Goal: Find specific page/section: Find specific page/section

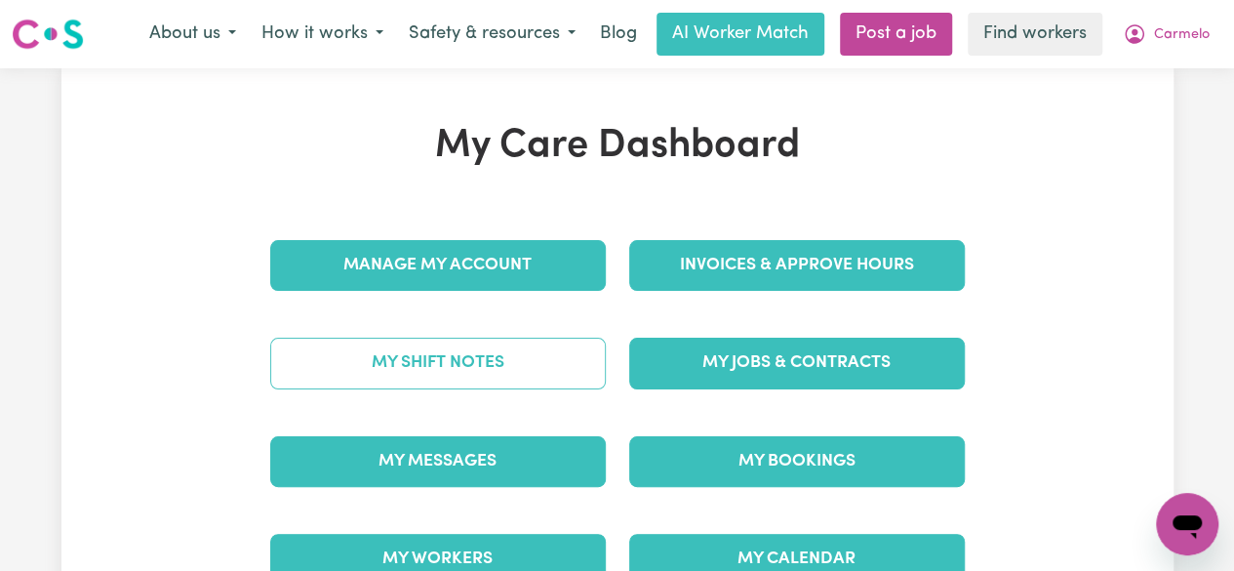
click at [405, 362] on link "My Shift Notes" at bounding box center [438, 363] width 336 height 51
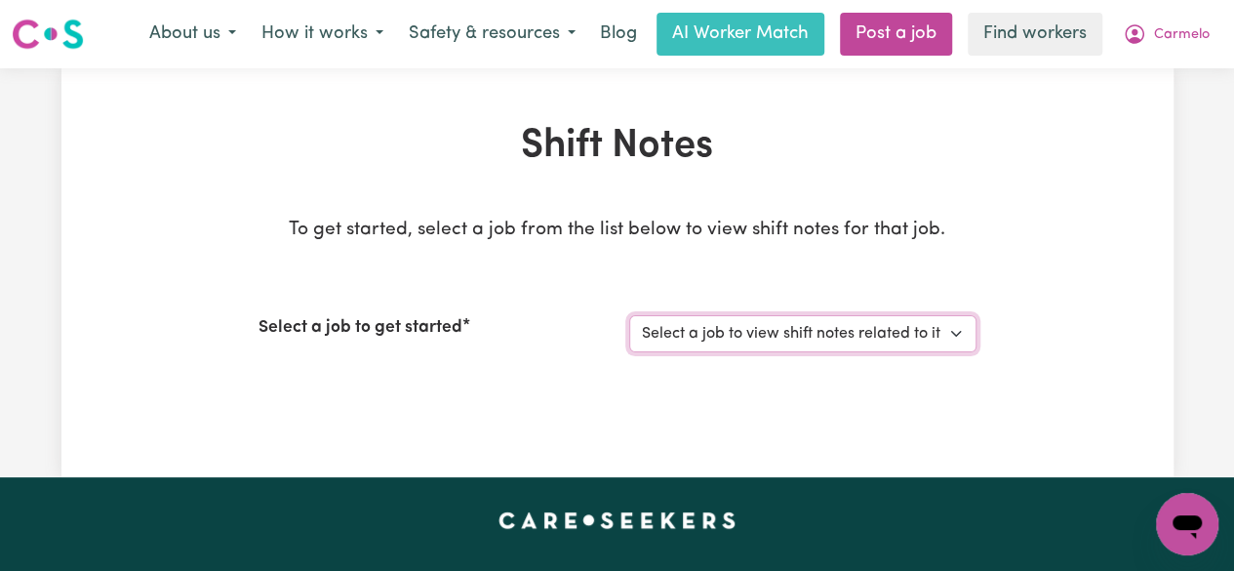
click at [913, 334] on select "Select a job to view shift notes related to it... Support Worker Needed For Soc…" at bounding box center [802, 333] width 347 height 37
select select "9053"
click at [629, 315] on select "Select a job to view shift notes related to it... Support Worker Needed For Soc…" at bounding box center [802, 333] width 347 height 37
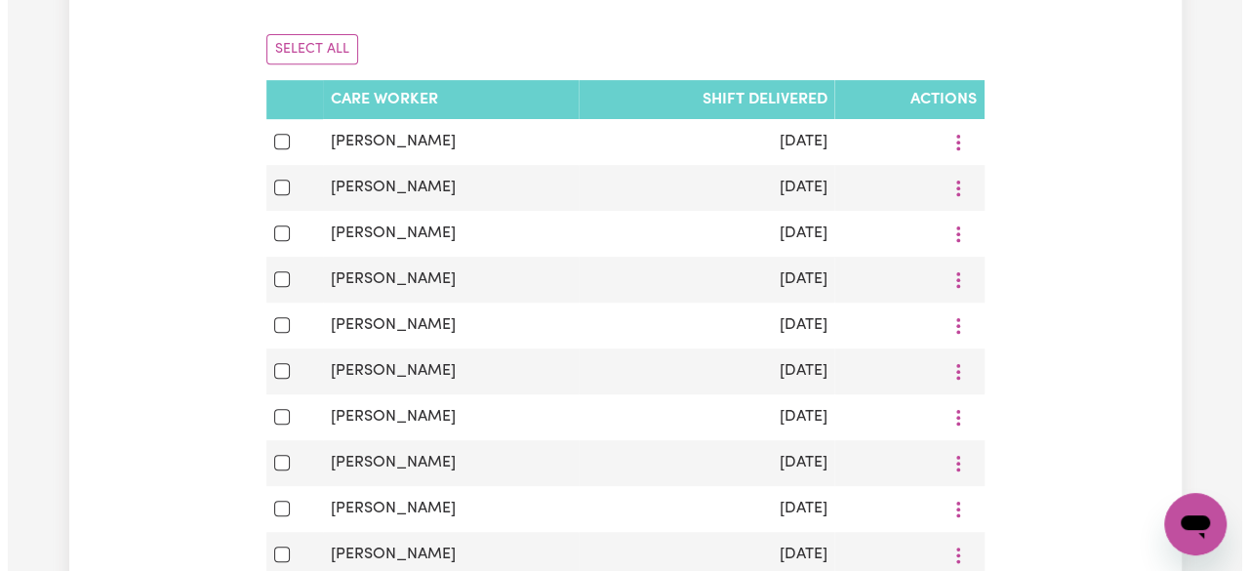
scroll to position [479, 0]
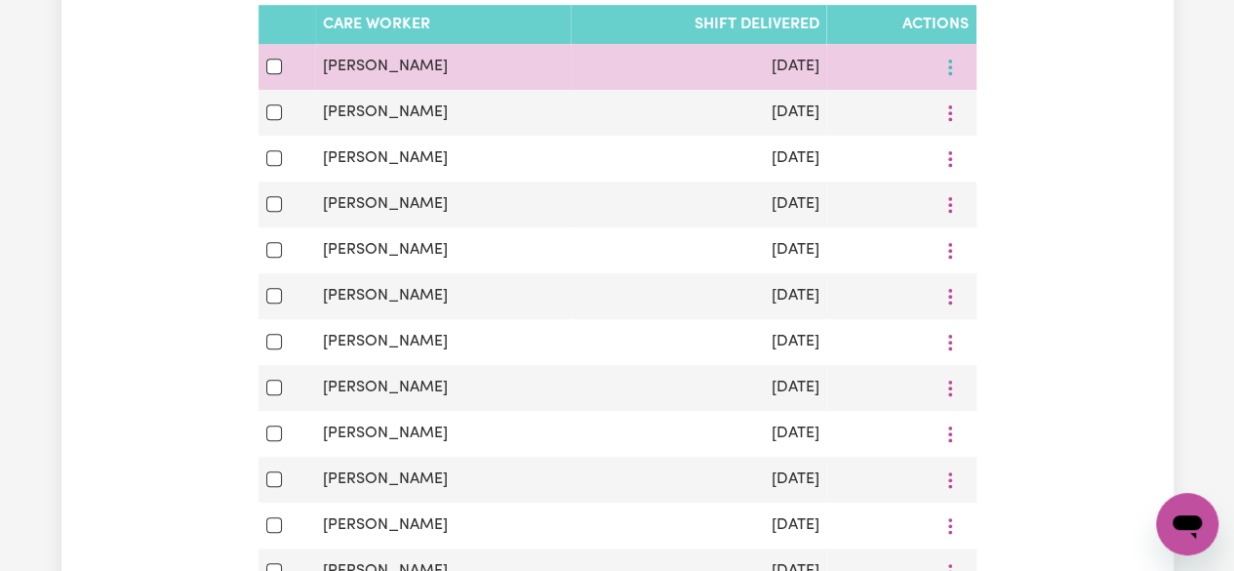
click at [954, 61] on button "More options" at bounding box center [950, 67] width 37 height 30
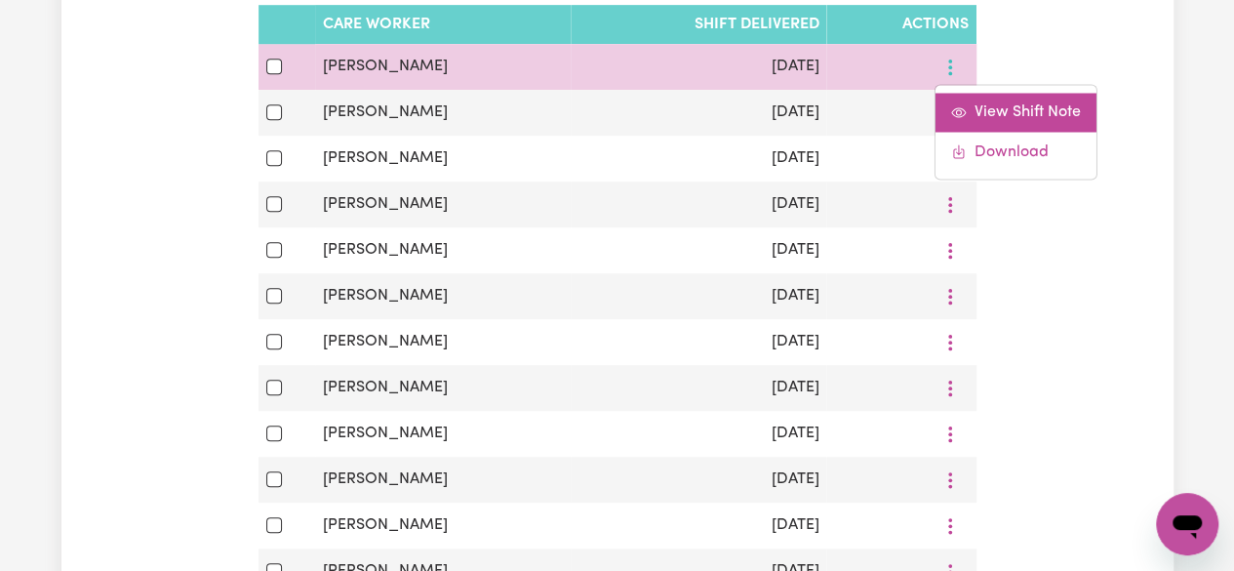
click at [1000, 114] on span "View Shift Note" at bounding box center [1028, 112] width 106 height 16
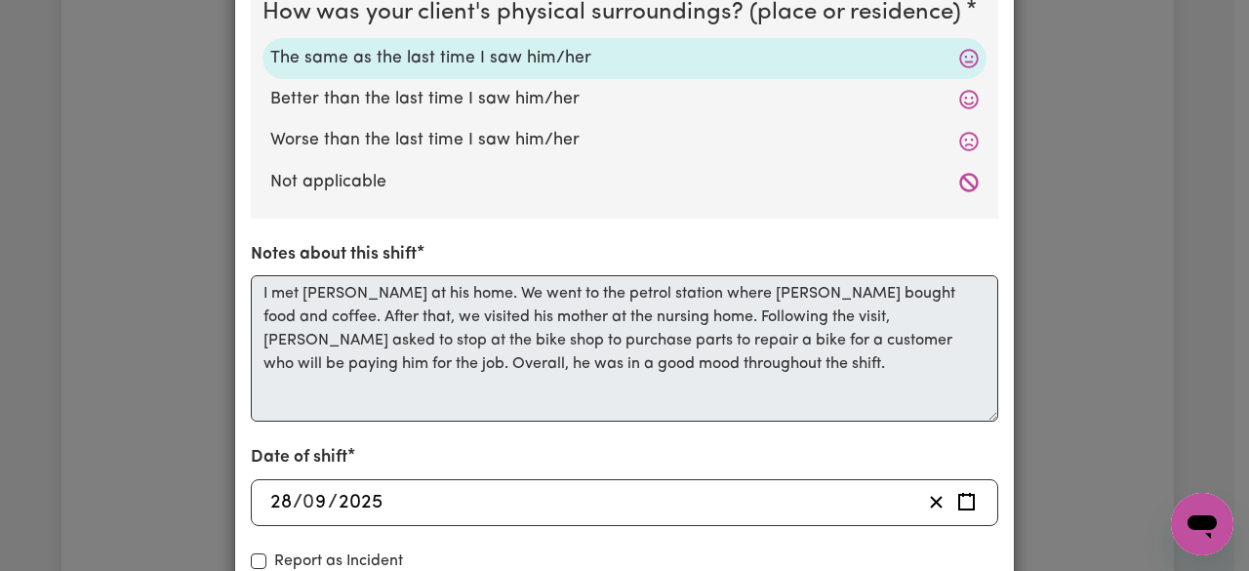
scroll to position [781, 0]
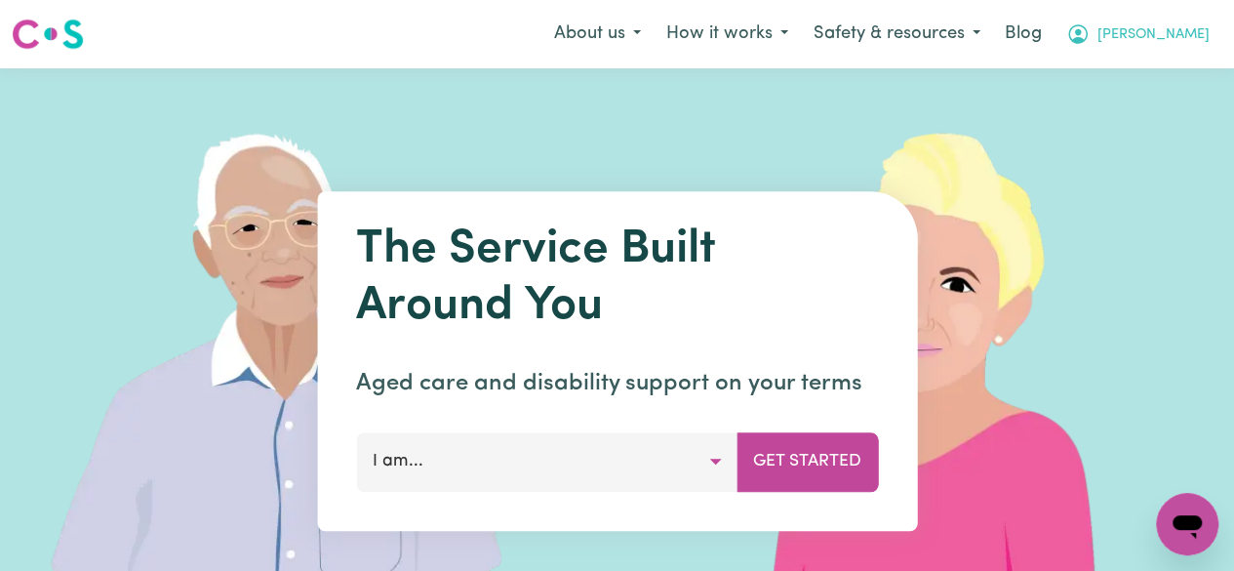
click at [1190, 45] on span "[PERSON_NAME]" at bounding box center [1154, 34] width 112 height 21
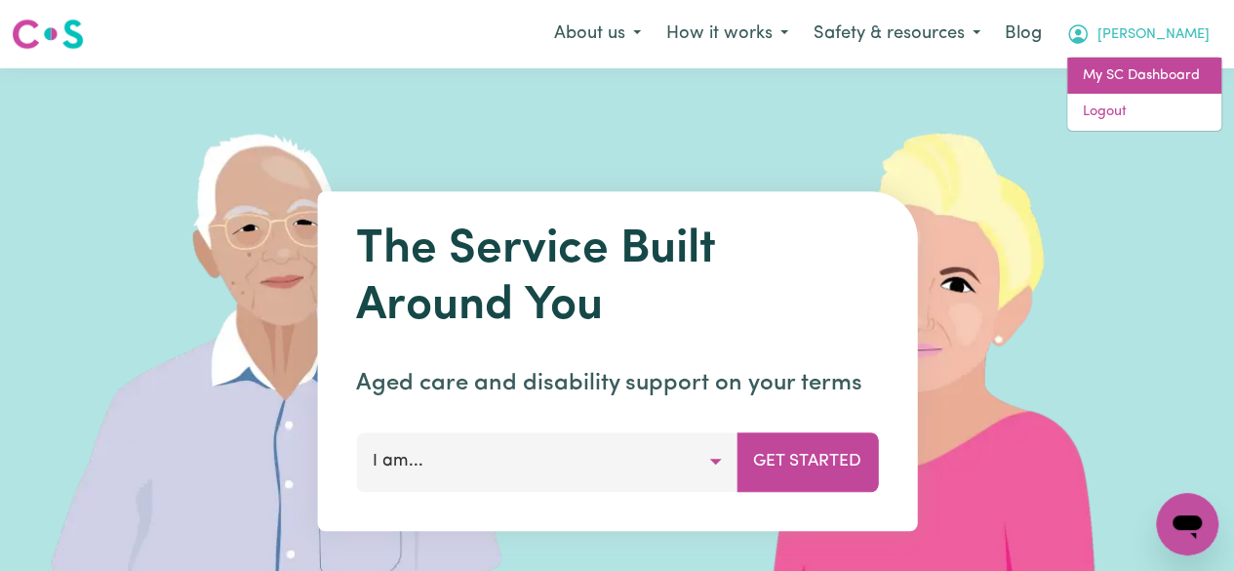
click at [1156, 85] on link "My SC Dashboard" at bounding box center [1145, 76] width 154 height 37
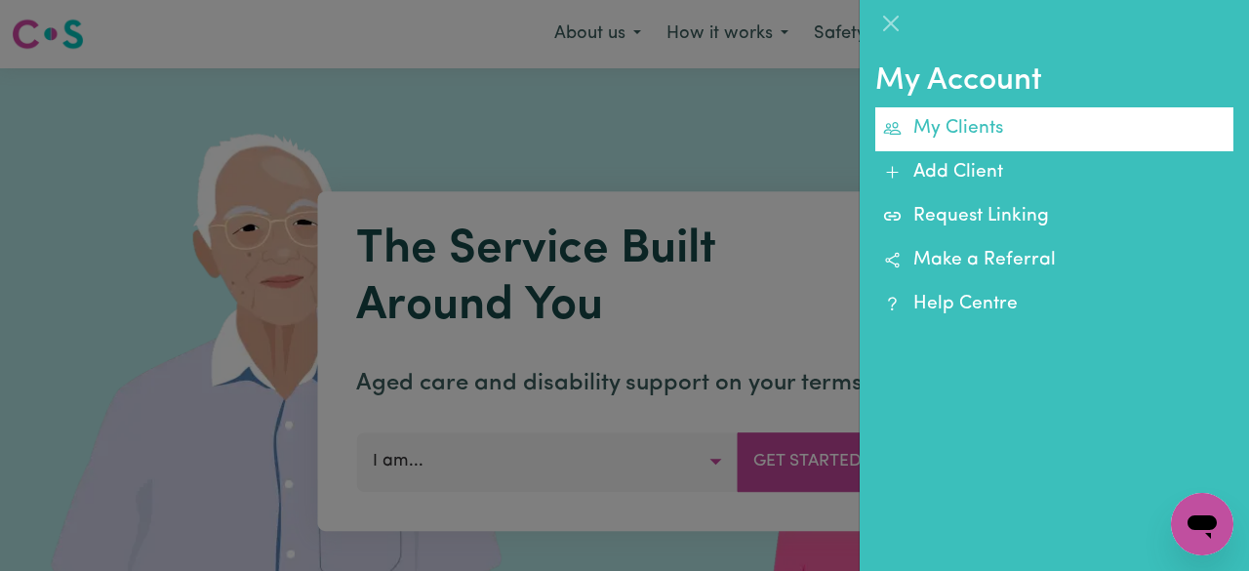
click at [1046, 126] on link "My Clients" at bounding box center [1054, 129] width 358 height 44
